Goal: Navigation & Orientation: Find specific page/section

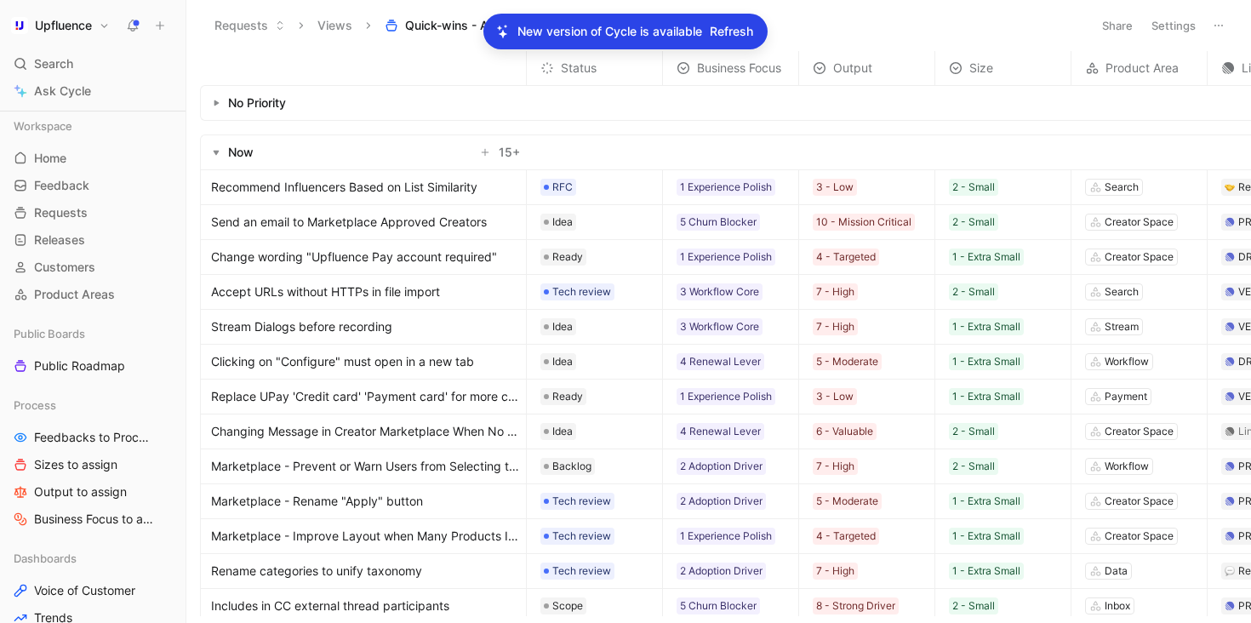
scroll to position [71, 330]
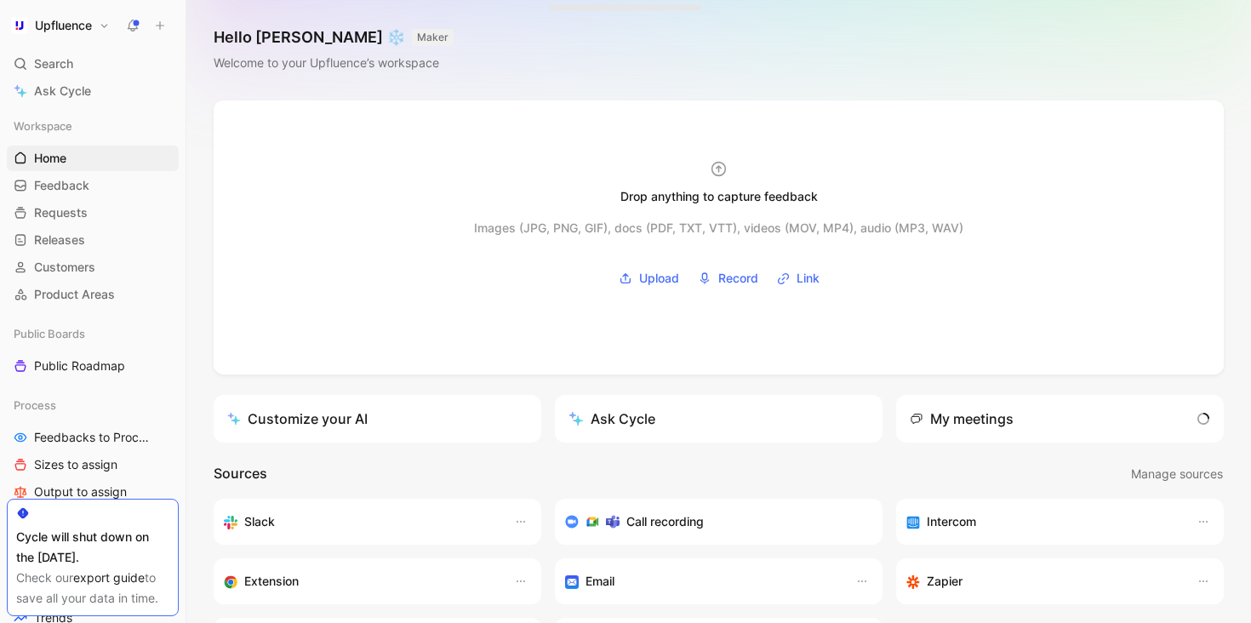
click at [137, 527] on div "Cycle will shut down on the 31 of October." at bounding box center [92, 547] width 153 height 41
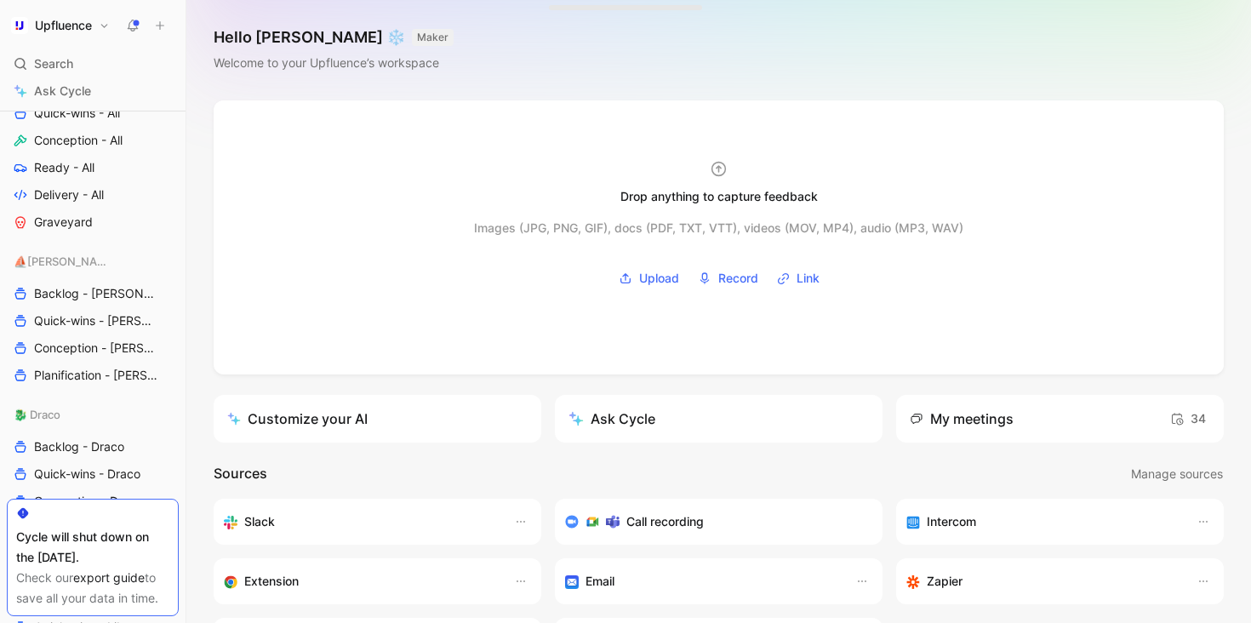
scroll to position [1040, 0]
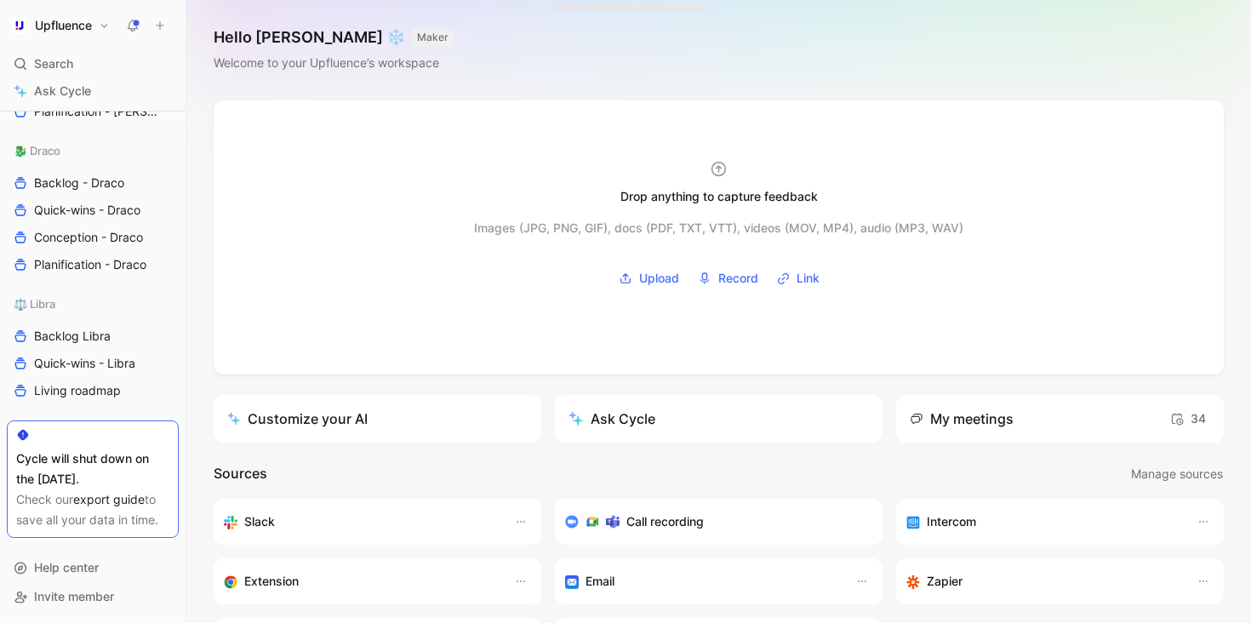
click at [138, 21] on use at bounding box center [134, 25] width 12 height 12
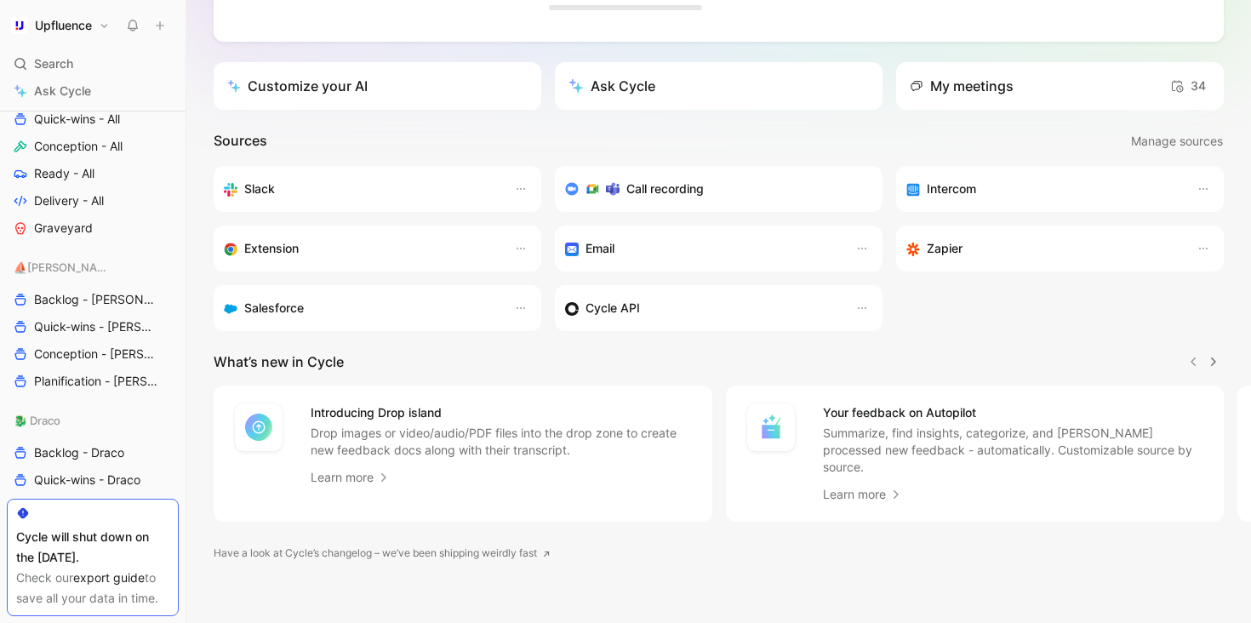
scroll to position [752, 0]
click at [94, 336] on link "Quick-wins - [PERSON_NAME]" at bounding box center [93, 325] width 172 height 26
